Goal: Check status: Check status

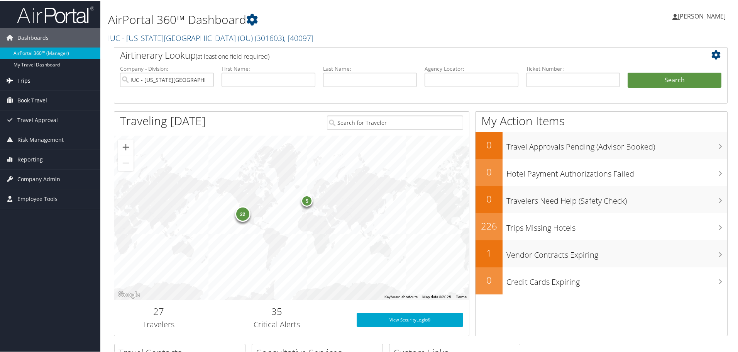
click at [30, 85] on link "Trips" at bounding box center [50, 79] width 100 height 19
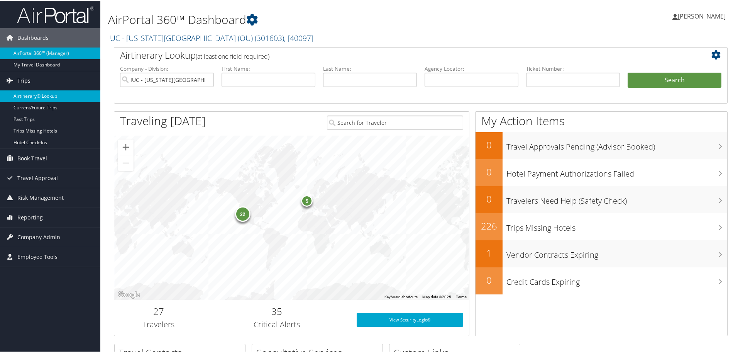
click at [38, 95] on link "Airtinerary® Lookup" at bounding box center [50, 96] width 100 height 12
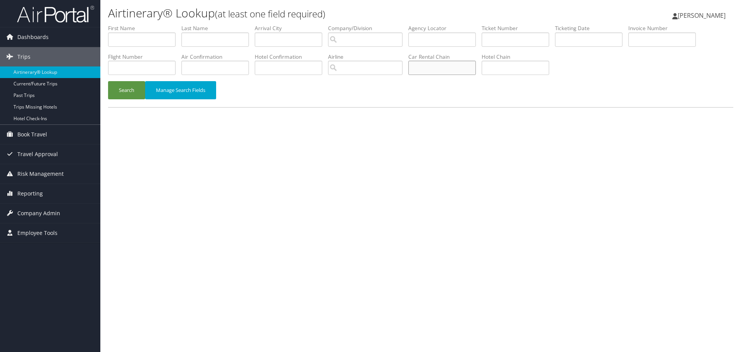
click at [466, 70] on input "text" at bounding box center [442, 68] width 68 height 14
type input "national"
click at [220, 45] on input "text" at bounding box center [215, 39] width 68 height 14
type input "ahn"
click at [108, 81] on button "Search" at bounding box center [126, 90] width 37 height 18
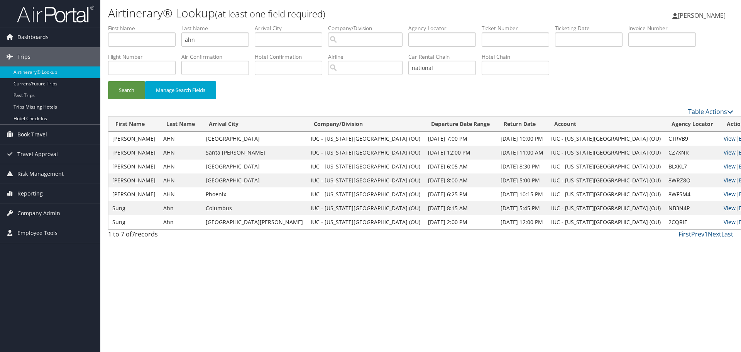
click at [724, 137] on link "View" at bounding box center [730, 138] width 12 height 7
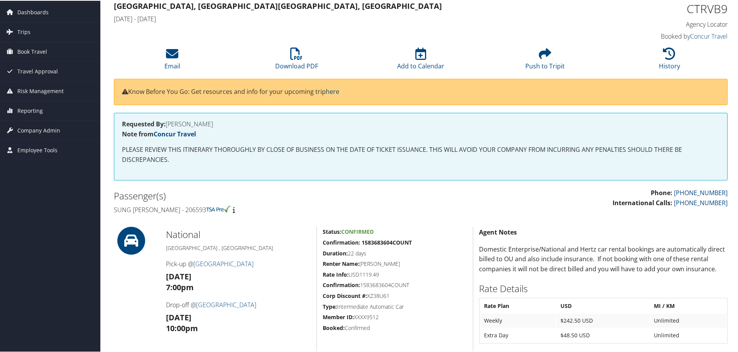
scroll to position [39, 0]
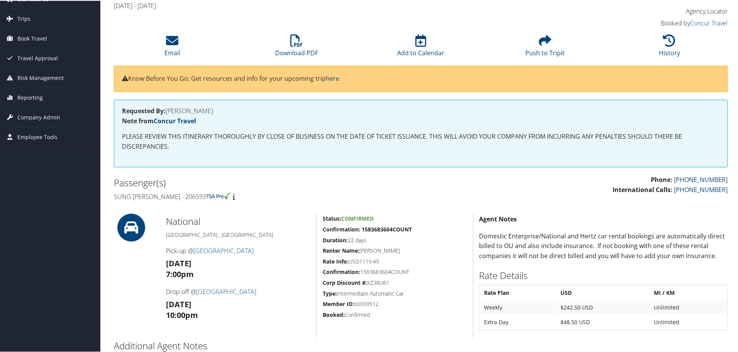
click at [171, 196] on h4 "Sung keun Ahn - 206593" at bounding box center [264, 195] width 301 height 8
drag, startPoint x: 168, startPoint y: 197, endPoint x: 188, endPoint y: 196, distance: 20.1
click at [188, 196] on h4 "Sung keun Ahn - 206593" at bounding box center [264, 195] width 301 height 8
copy h4 "206593"
